Goal: Task Accomplishment & Management: Use online tool/utility

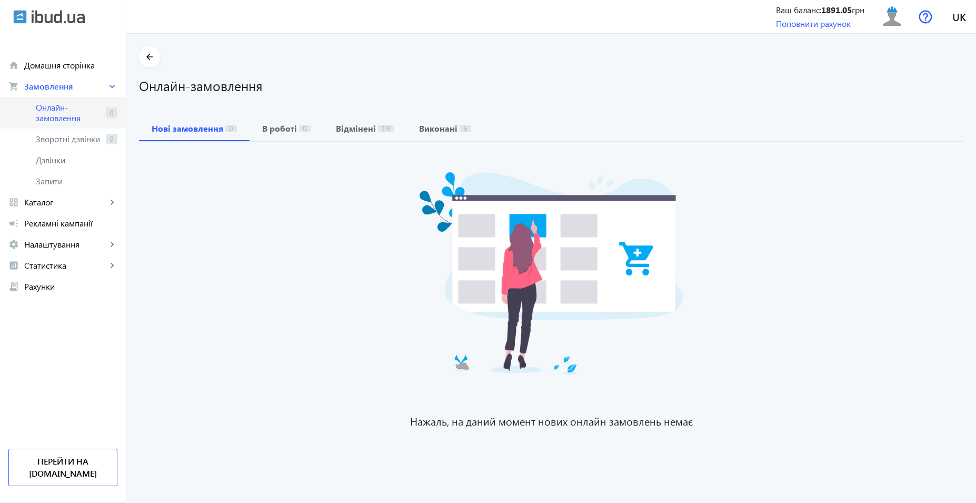
click at [50, 114] on span "Онлайн-замовлення" at bounding box center [69, 112] width 66 height 21
click at [101, 109] on span "Онлайн-замовлення" at bounding box center [69, 112] width 66 height 21
click at [100, 115] on span "Онлайн-замовлення" at bounding box center [69, 112] width 66 height 21
click at [53, 215] on link "campaign Рекламні кампанії" at bounding box center [63, 223] width 126 height 21
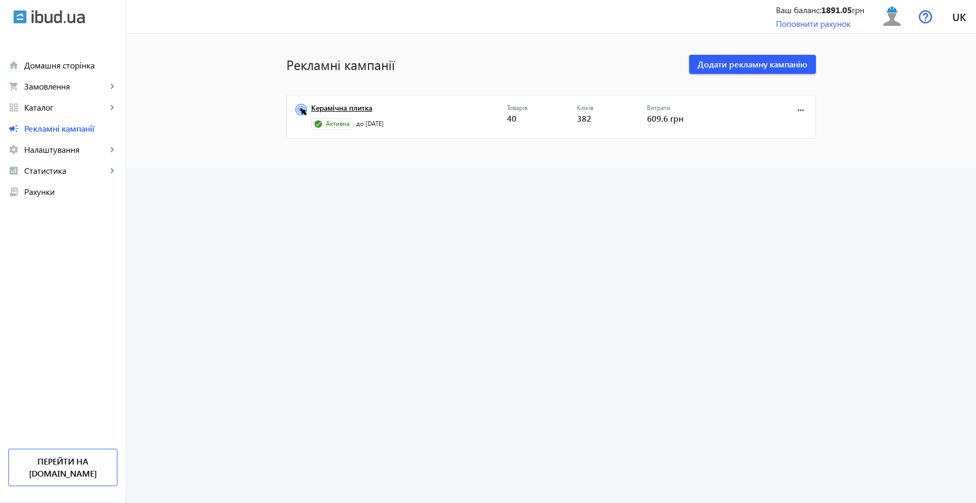
click at [350, 108] on link "Керамічна плитка" at bounding box center [409, 111] width 196 height 15
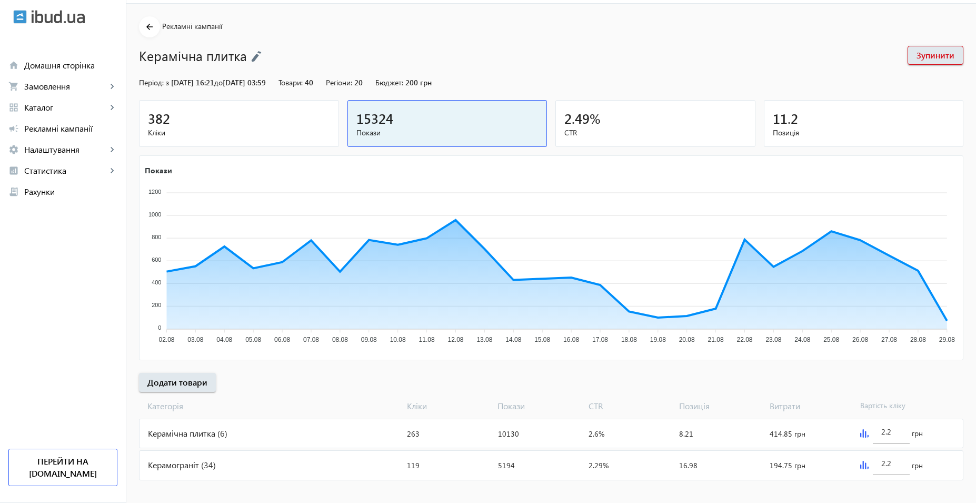
scroll to position [39, 0]
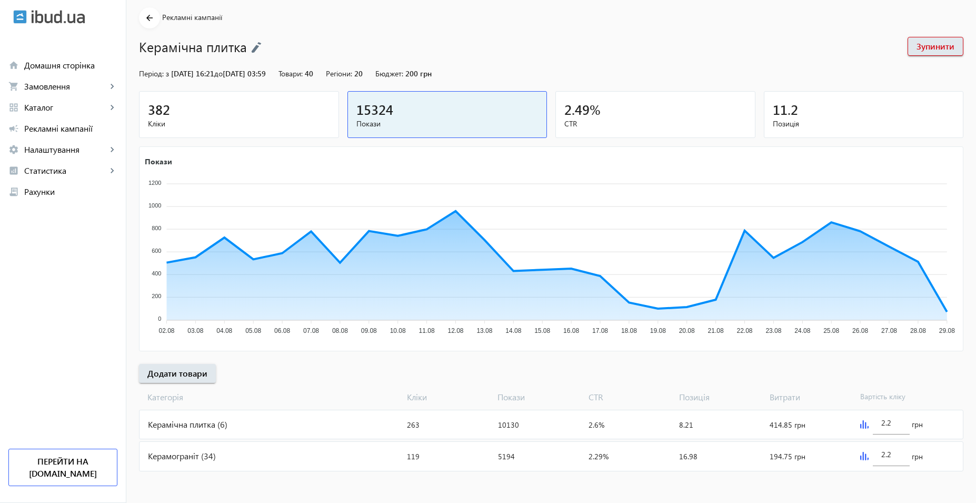
click at [227, 454] on div "Керамограніт (34)" at bounding box center [271, 456] width 263 height 28
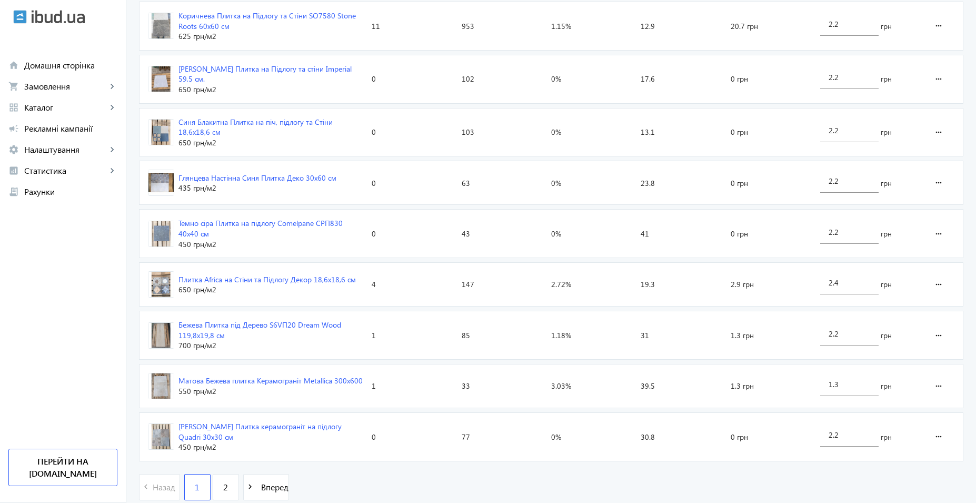
scroll to position [1513, 0]
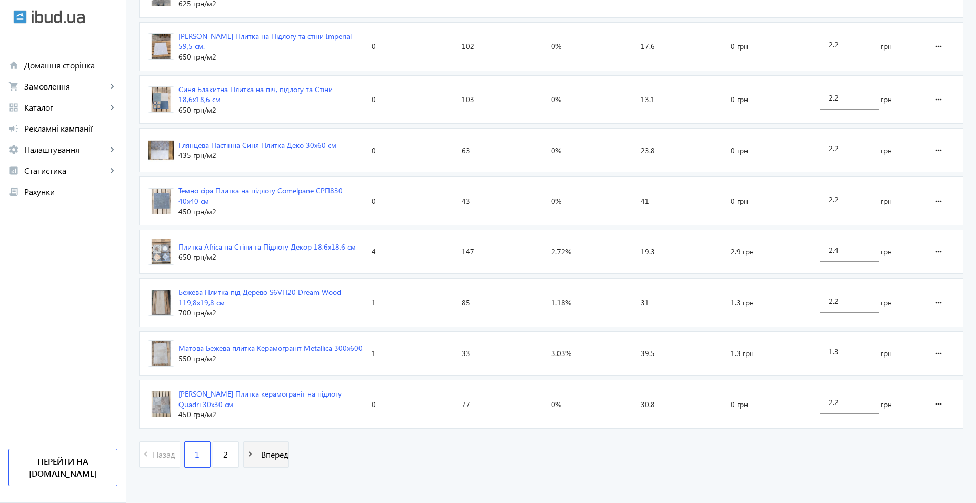
click at [267, 453] on span "Вперед" at bounding box center [273, 455] width 32 height 12
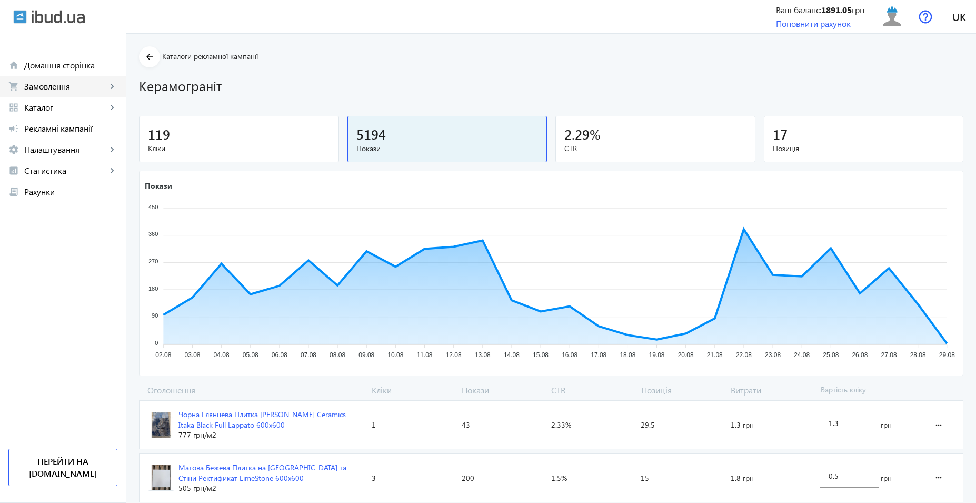
click at [37, 93] on link "shopping_cart Замовлення keyboard_arrow_right" at bounding box center [63, 86] width 126 height 21
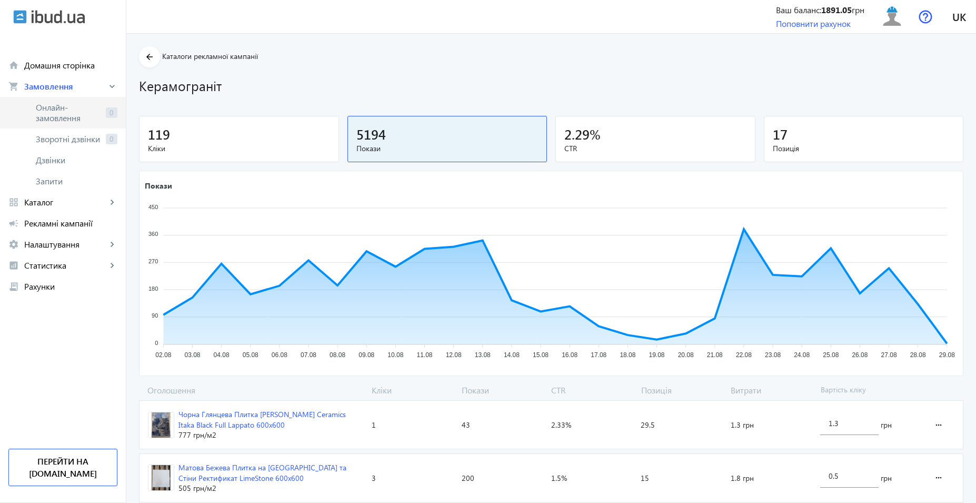
click at [69, 113] on span "Онлайн-замовлення" at bounding box center [69, 112] width 66 height 21
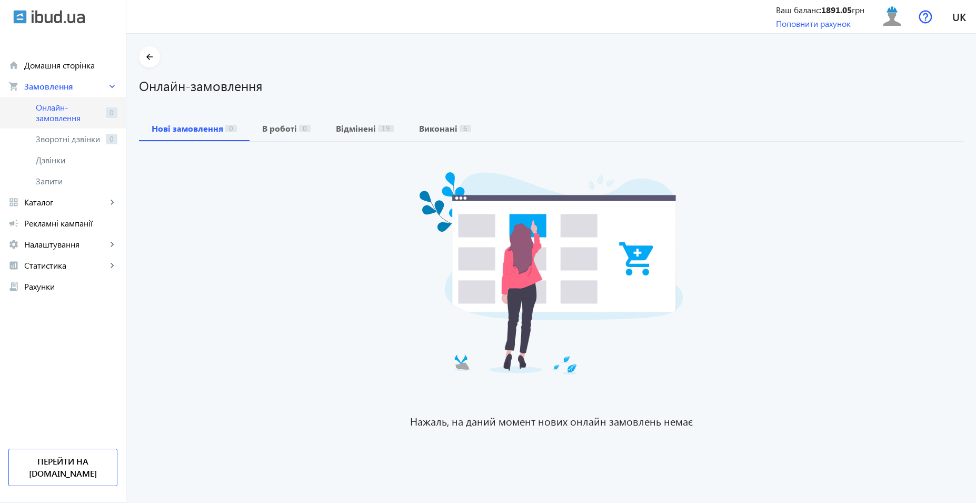
click at [61, 116] on span "Онлайн-замовлення" at bounding box center [69, 112] width 66 height 21
click at [60, 109] on span "Онлайн-замовлення" at bounding box center [69, 112] width 66 height 21
click at [61, 120] on span "Онлайн-замовлення" at bounding box center [69, 112] width 66 height 21
click at [70, 105] on span "Онлайн-замовлення" at bounding box center [69, 112] width 66 height 21
